Goal: Information Seeking & Learning: Understand process/instructions

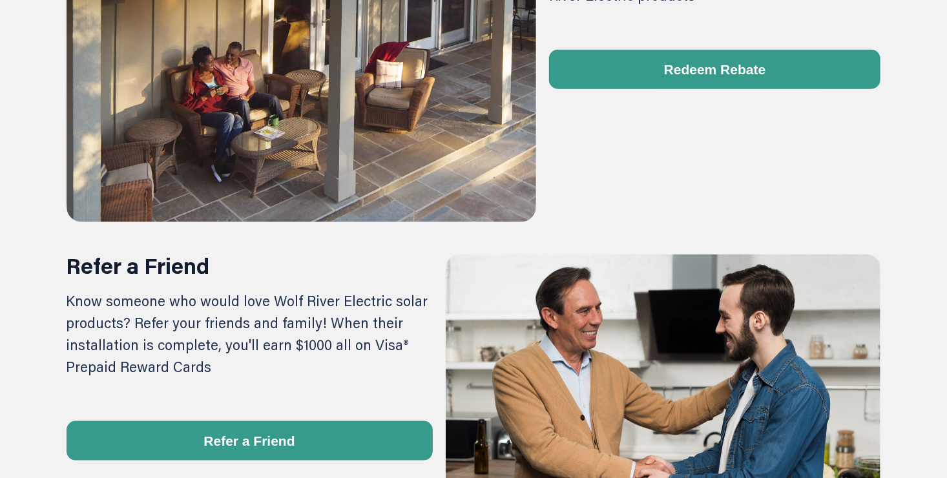
scroll to position [597, 0]
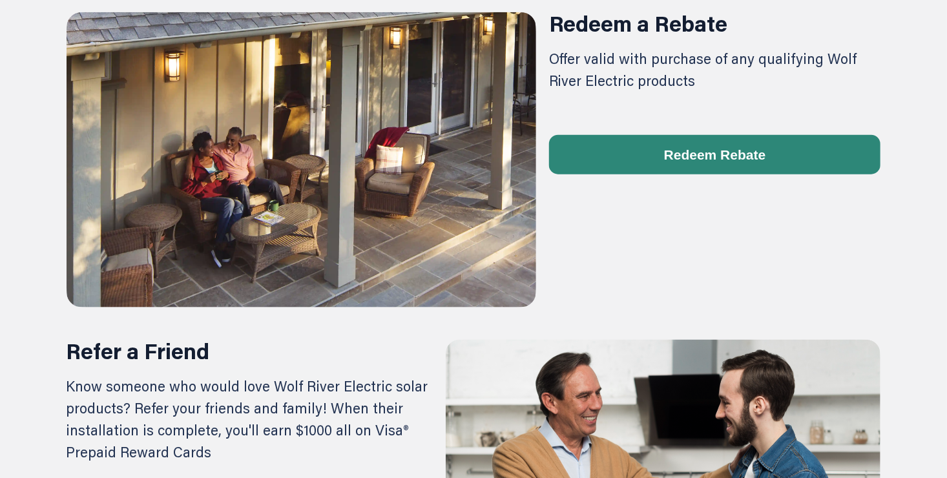
click at [703, 151] on button "Redeem Rebate" at bounding box center [715, 154] width 332 height 39
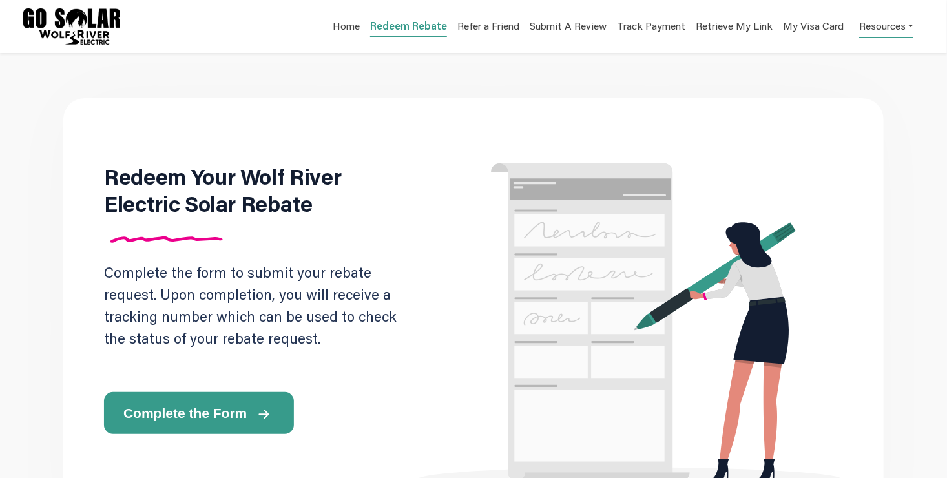
click at [910, 26] on link "Resources" at bounding box center [886, 25] width 54 height 25
click at [846, 54] on div "Rebate FAQs" at bounding box center [866, 57] width 81 height 16
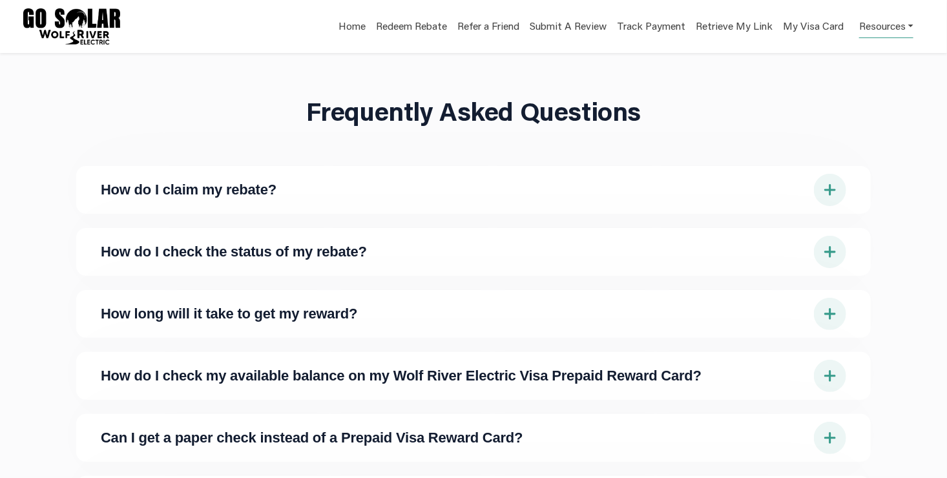
click at [829, 185] on img at bounding box center [830, 190] width 32 height 32
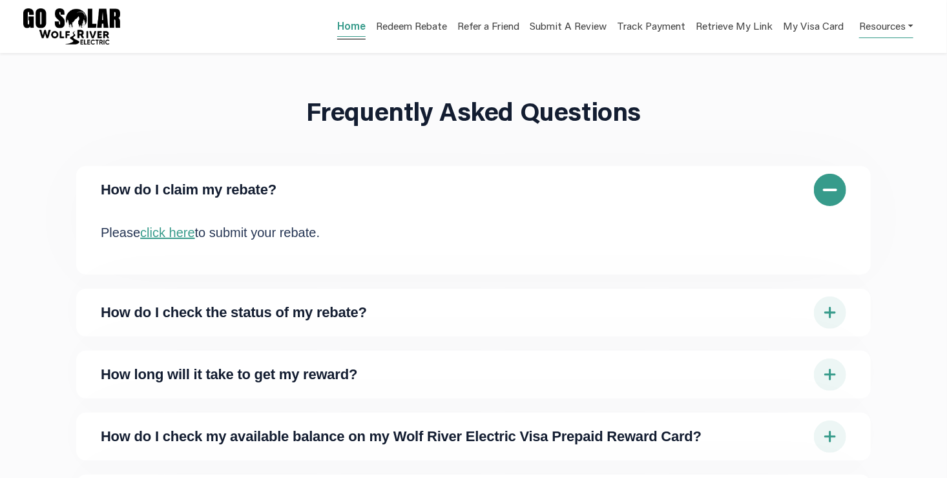
click at [345, 26] on link "Home" at bounding box center [351, 28] width 28 height 18
